Goal: Information Seeking & Learning: Learn about a topic

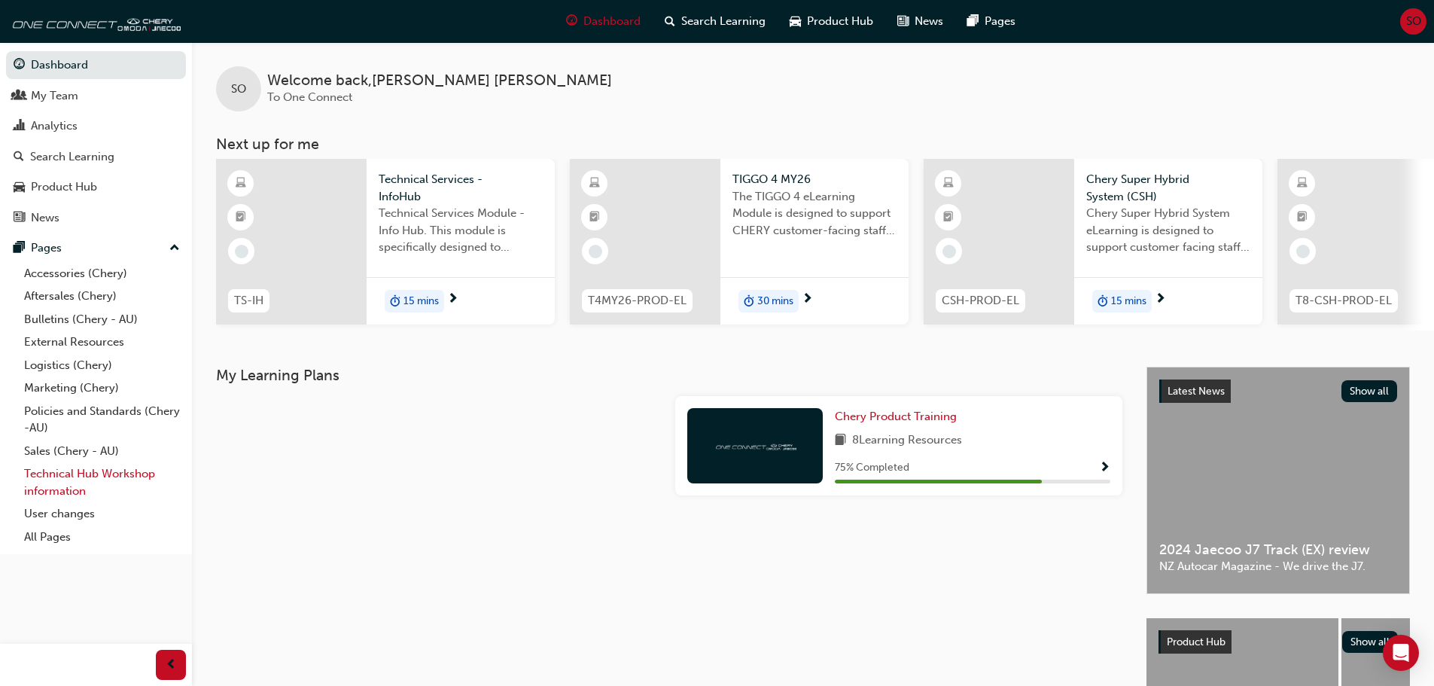
click at [98, 475] on link "Technical Hub Workshop information" at bounding box center [102, 482] width 168 height 40
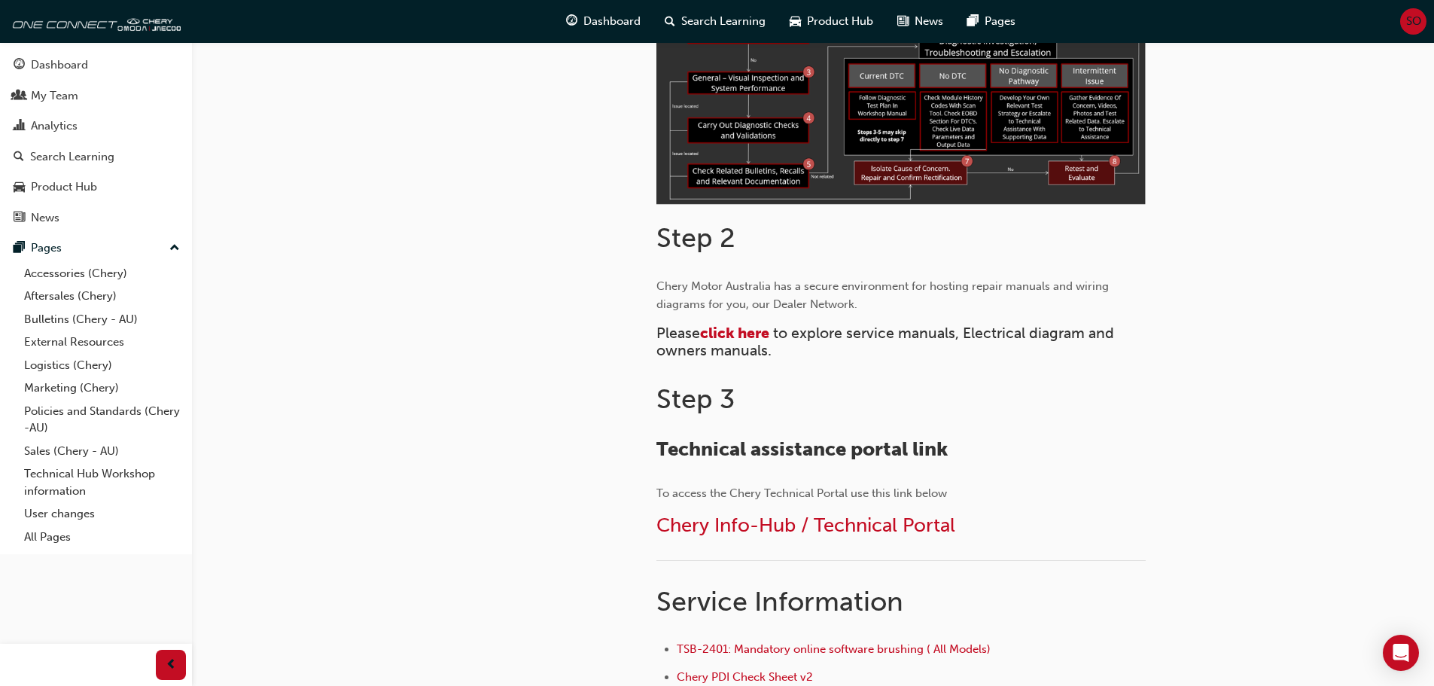
scroll to position [527, 0]
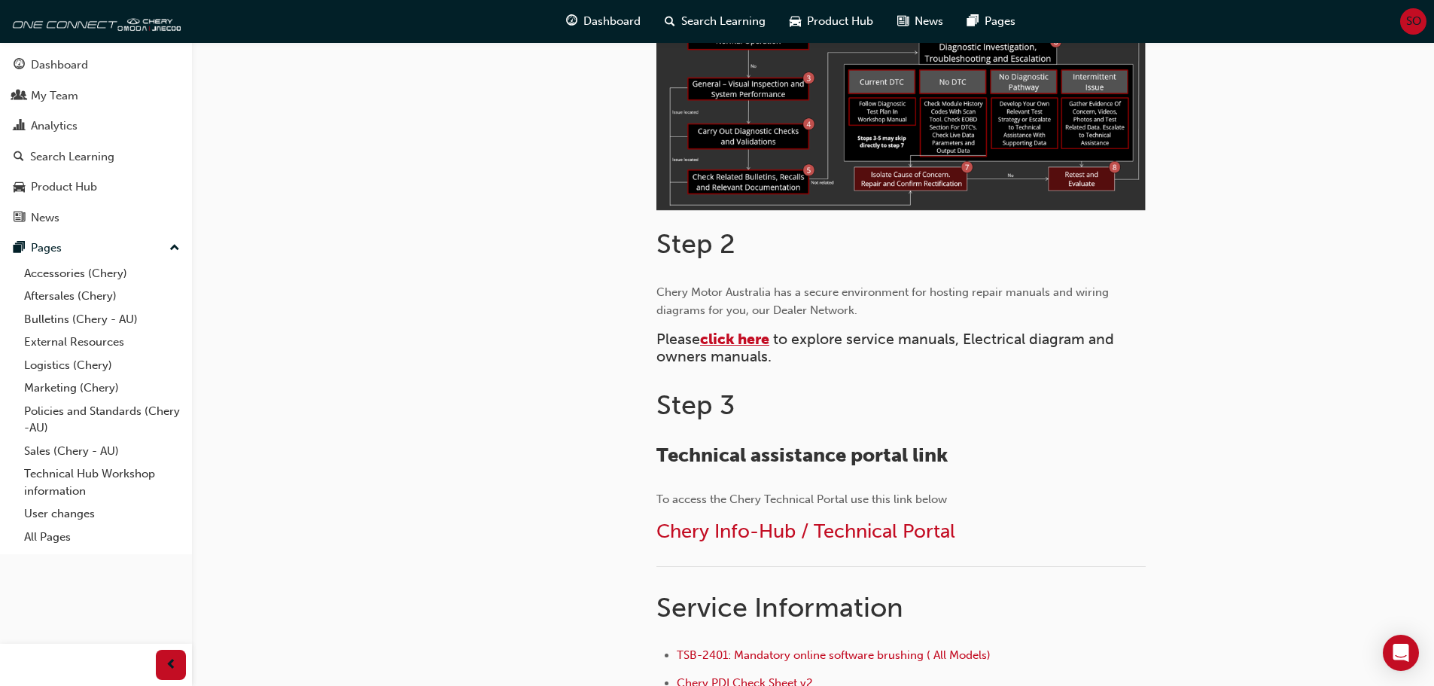
click at [732, 331] on span "click here" at bounding box center [734, 338] width 69 height 17
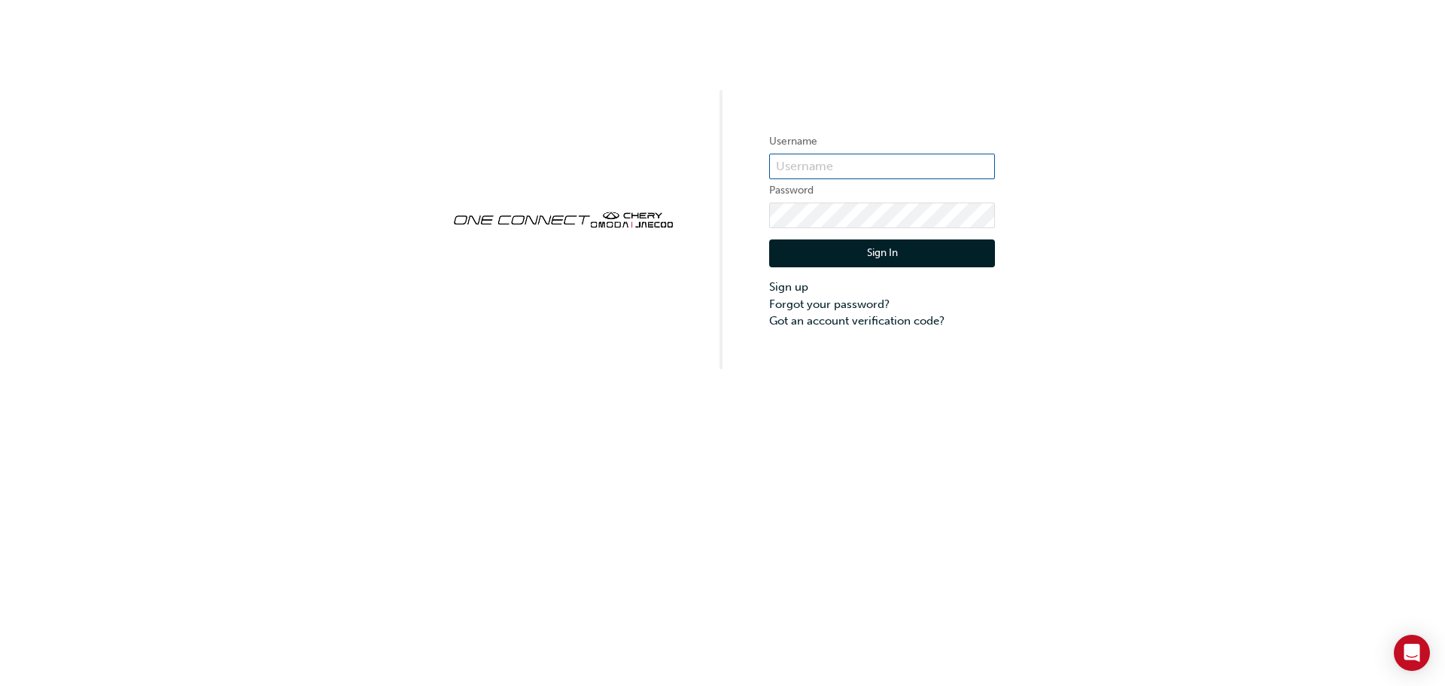
type input "CHAU0219"
click at [863, 248] on button "Sign In" at bounding box center [882, 253] width 226 height 29
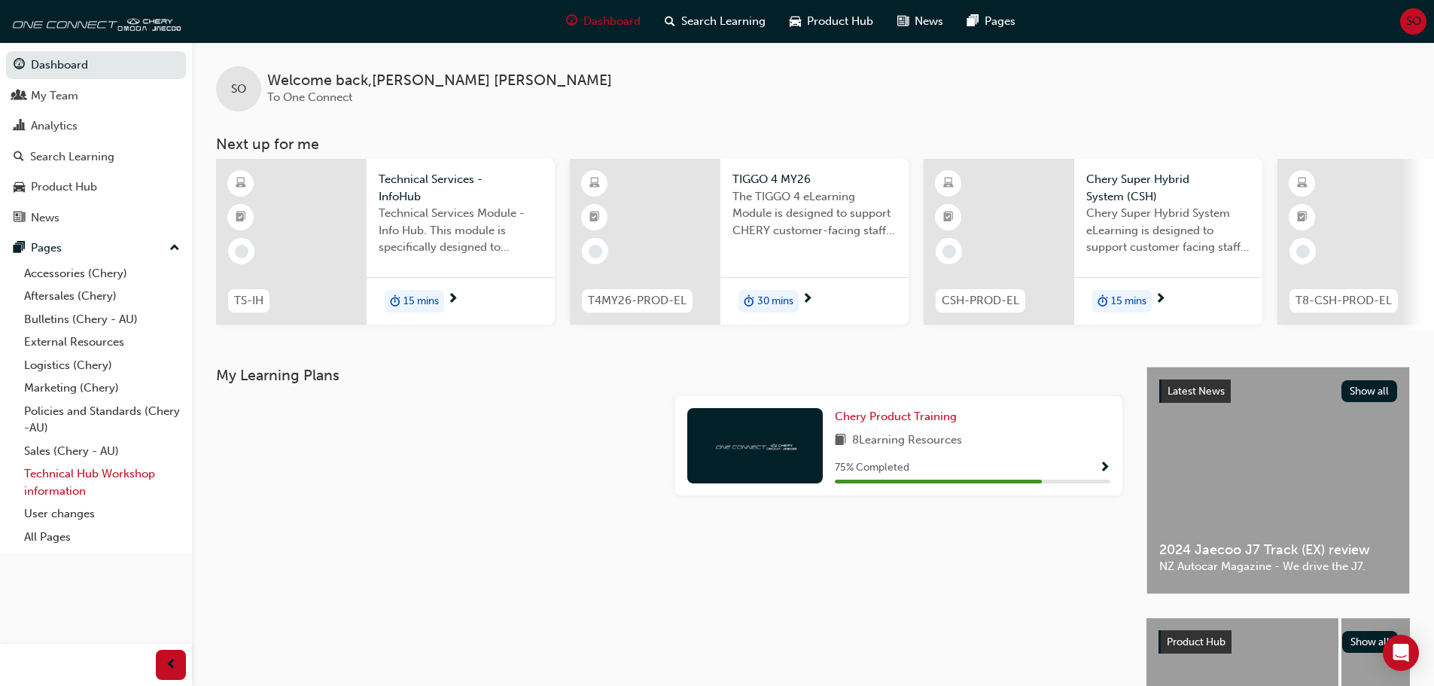
click at [121, 471] on link "Technical Hub Workshop information" at bounding box center [102, 482] width 168 height 40
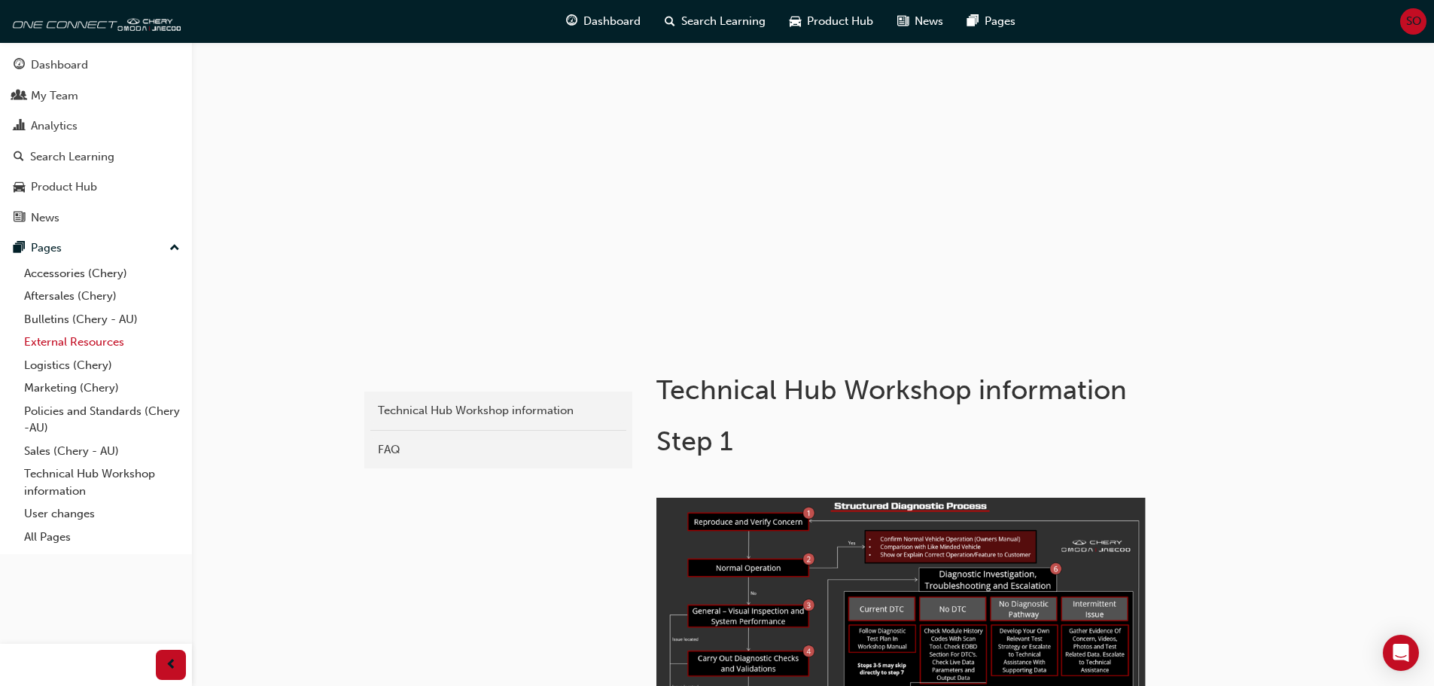
click at [71, 339] on link "External Resources" at bounding box center [102, 341] width 168 height 23
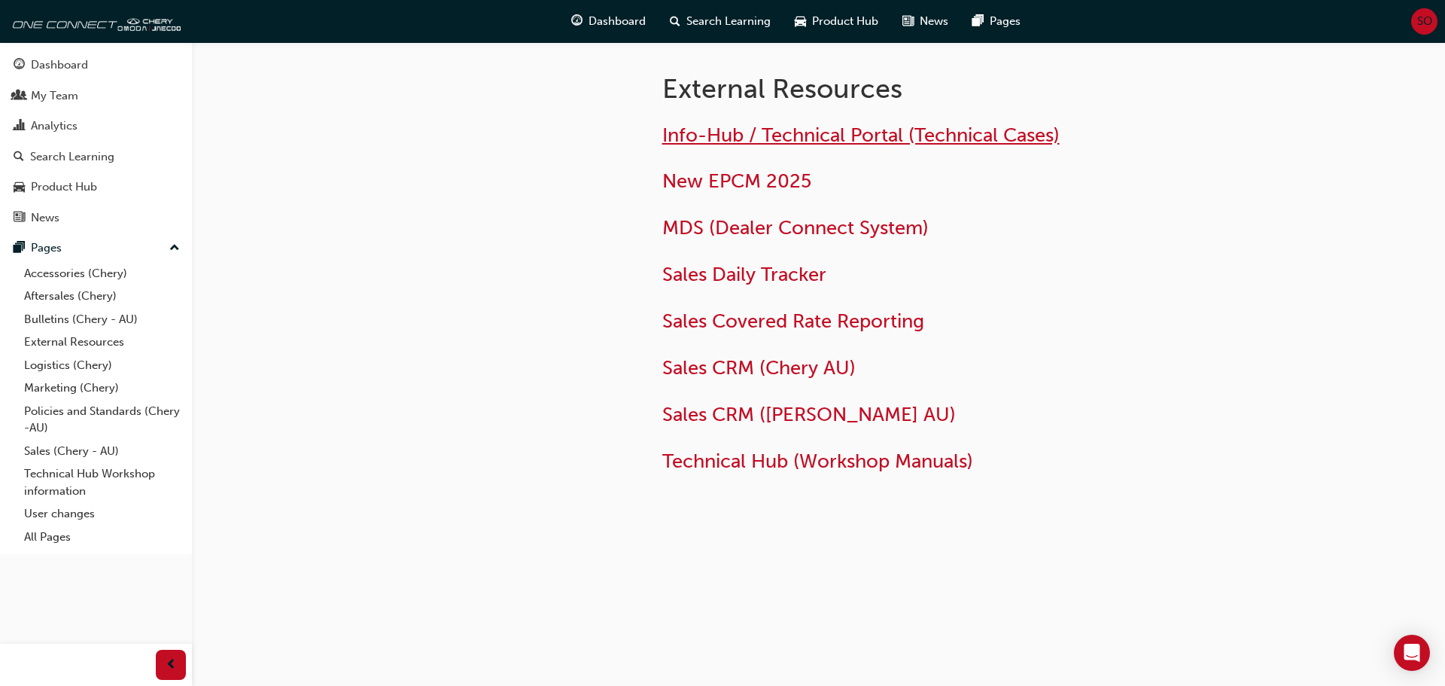
click at [859, 136] on span "Info-Hub / Technical Portal (Technical Cases)" at bounding box center [860, 134] width 397 height 23
